Goal: Task Accomplishment & Management: Complete application form

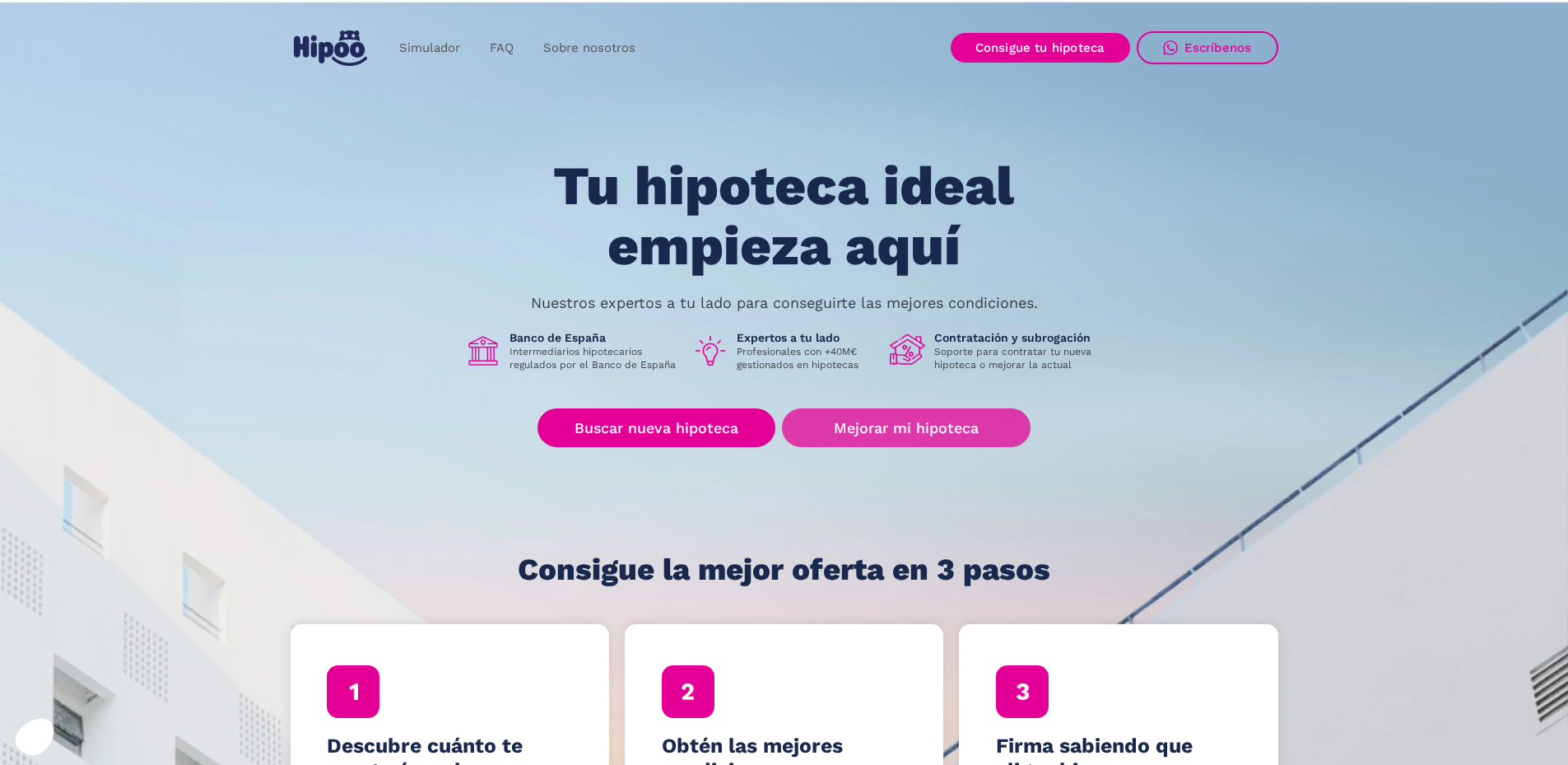
click at [918, 423] on link "Mejorar mi hipoteca" at bounding box center [906, 428] width 248 height 39
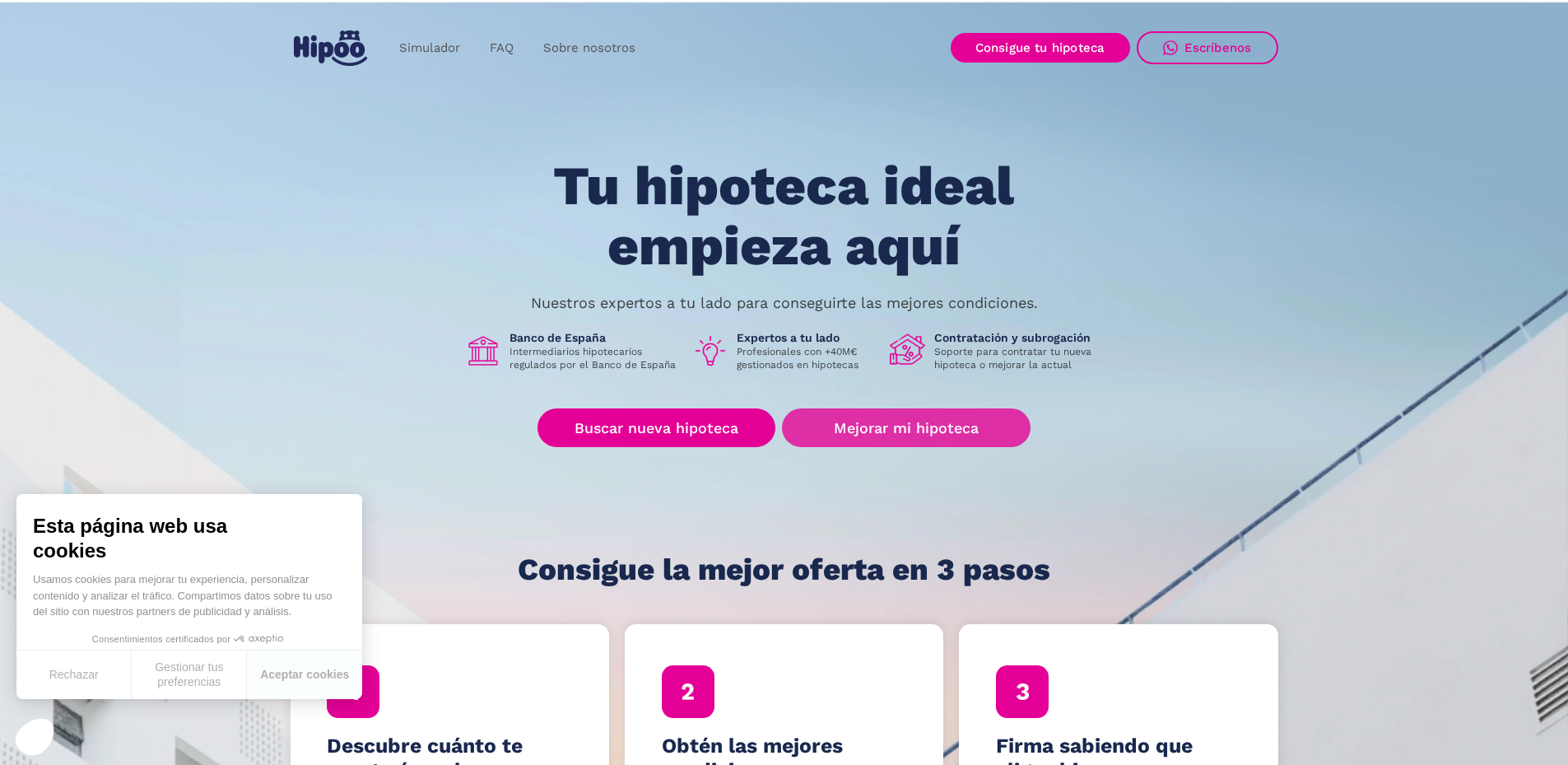
click at [936, 424] on link "Mejorar mi hipoteca" at bounding box center [906, 428] width 248 height 39
